Goal: Task Accomplishment & Management: Manage account settings

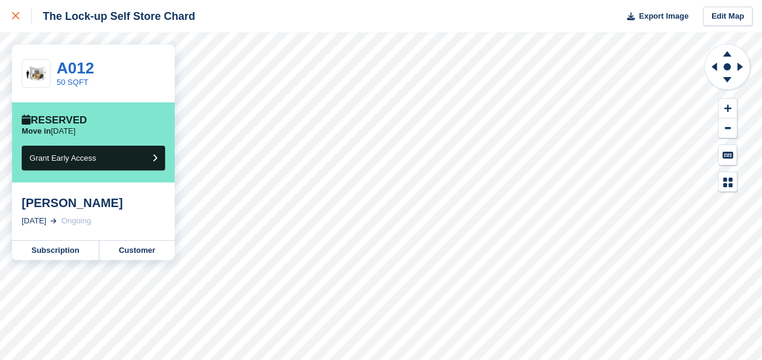
click at [14, 21] on div at bounding box center [22, 16] width 20 height 14
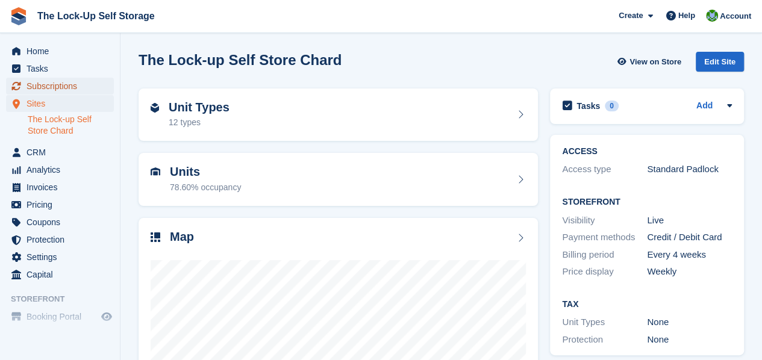
click at [60, 86] on span "Subscriptions" at bounding box center [63, 86] width 72 height 17
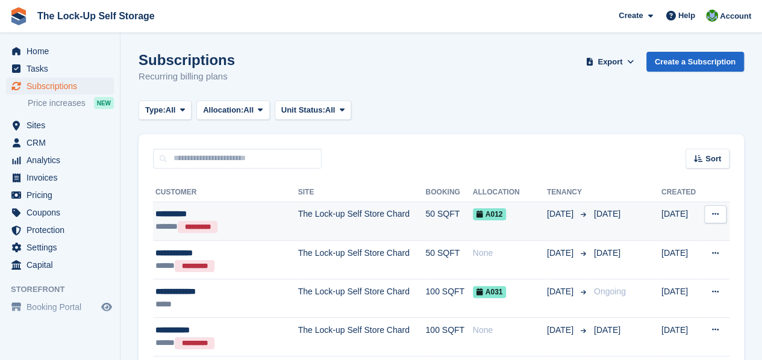
click at [237, 223] on div "****** *********" at bounding box center [217, 226] width 124 height 13
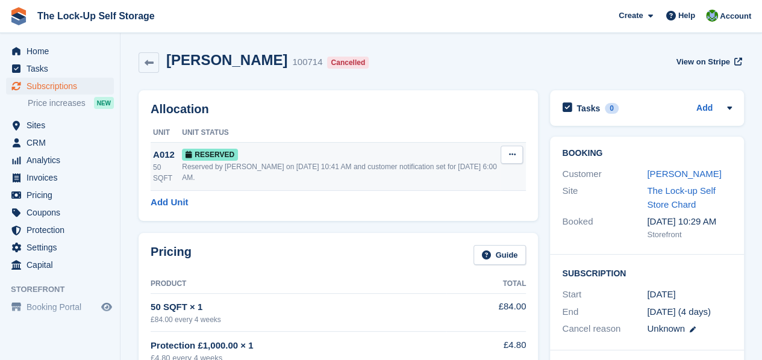
click at [514, 151] on icon at bounding box center [511, 155] width 7 height 8
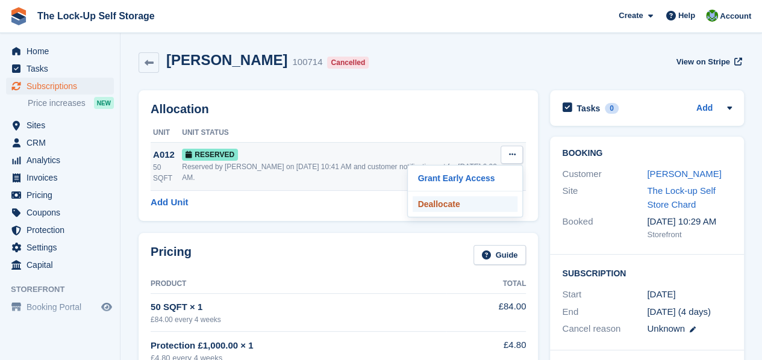
click at [463, 202] on p "Deallocate" at bounding box center [465, 204] width 105 height 16
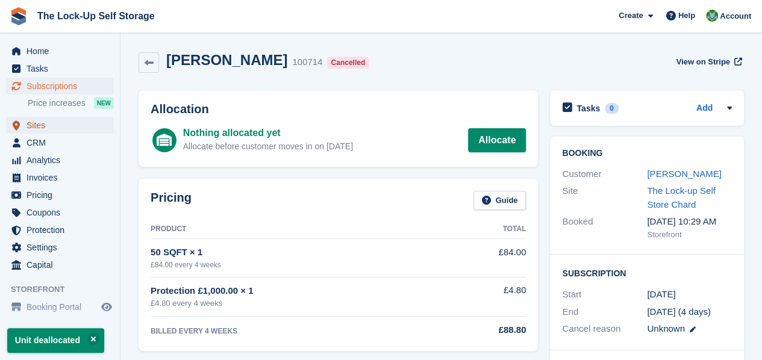
click at [67, 126] on span "Sites" at bounding box center [63, 125] width 72 height 17
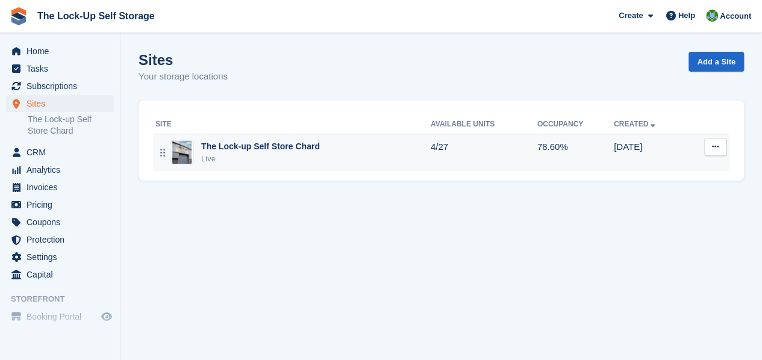
click at [222, 145] on div "The Lock-up Self Store Chard" at bounding box center [260, 146] width 119 height 13
